Goal: Navigation & Orientation: Go to known website

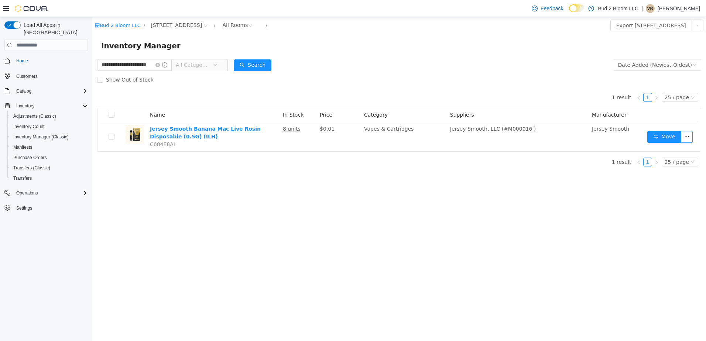
click at [666, 7] on p "[PERSON_NAME]" at bounding box center [678, 8] width 42 height 9
drag, startPoint x: 649, startPoint y: 74, endPoint x: 635, endPoint y: 73, distance: 14.4
click at [649, 74] on span "Sign Out" at bounding box center [652, 72] width 20 height 7
